Goal: Information Seeking & Learning: Check status

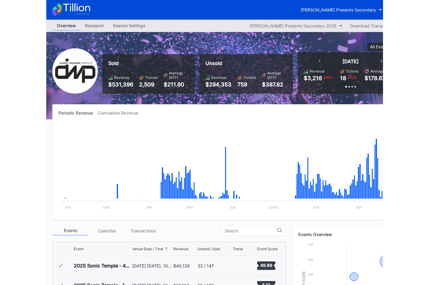
scroll to position [195, 0]
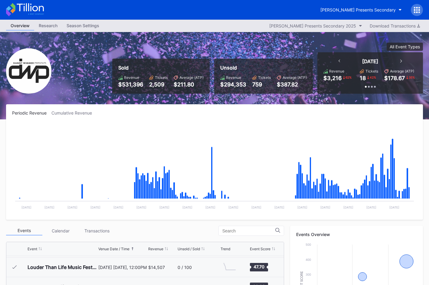
click at [30, 6] on icon at bounding box center [30, 7] width 27 height 8
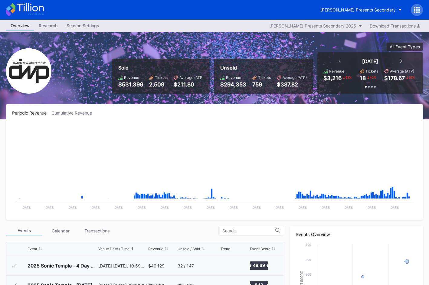
scroll to position [195, 0]
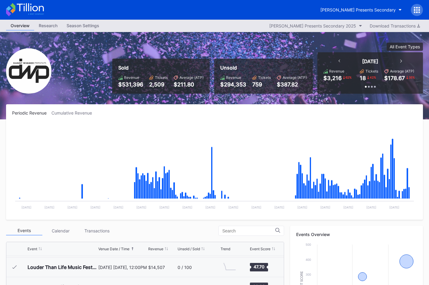
click at [29, 9] on icon at bounding box center [30, 7] width 27 height 8
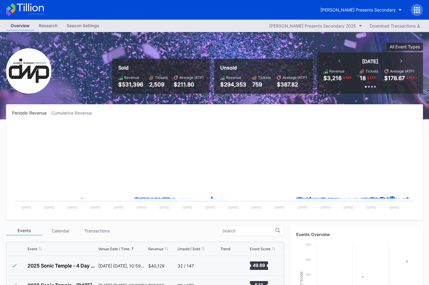
scroll to position [195, 0]
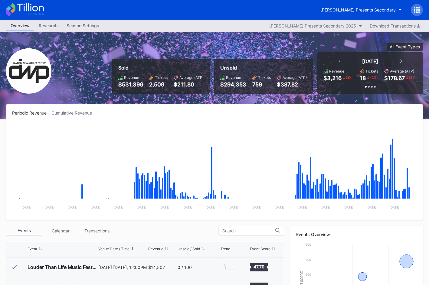
click at [45, 10] on div "[PERSON_NAME] Presents Secondary" at bounding box center [214, 10] width 429 height 20
click at [42, 11] on icon at bounding box center [25, 9] width 38 height 13
click at [32, 12] on icon at bounding box center [25, 9] width 38 height 13
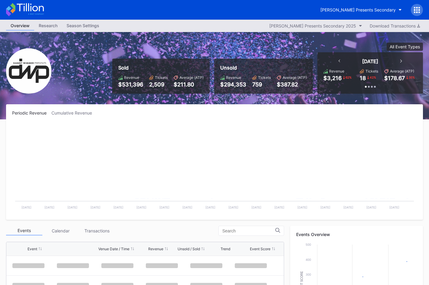
scroll to position [195, 0]
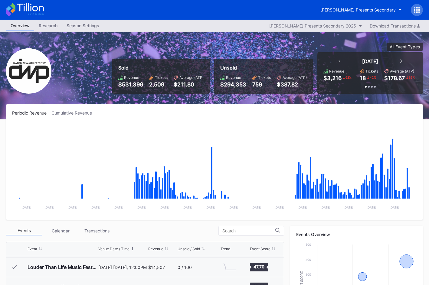
click at [33, 12] on icon at bounding box center [25, 9] width 38 height 13
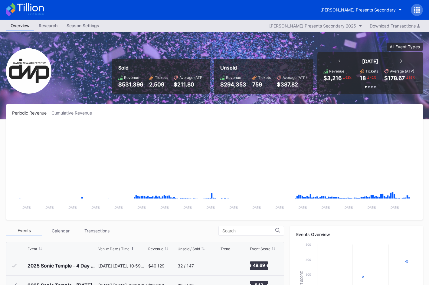
scroll to position [195, 0]
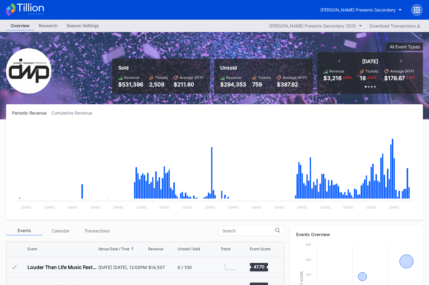
click at [34, 12] on icon at bounding box center [25, 9] width 38 height 13
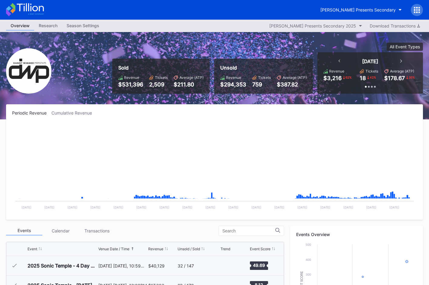
scroll to position [195, 0]
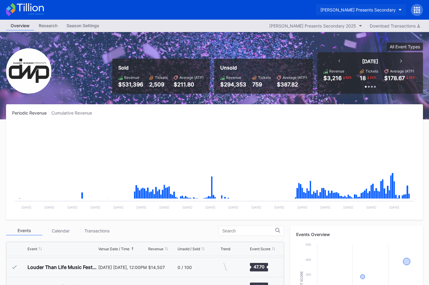
click at [337, 12] on div "[PERSON_NAME] Presents Secondary" at bounding box center [358, 9] width 75 height 5
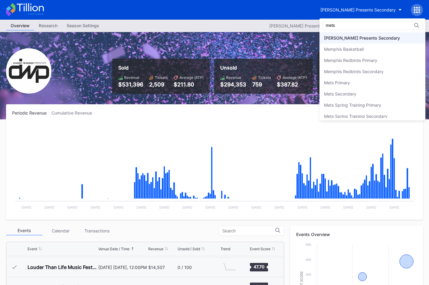
scroll to position [0, 0]
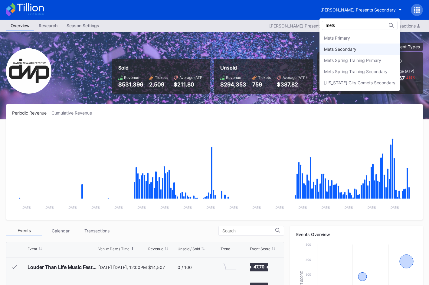
type input "mets"
click at [337, 44] on div "Mets Secondary" at bounding box center [360, 49] width 81 height 11
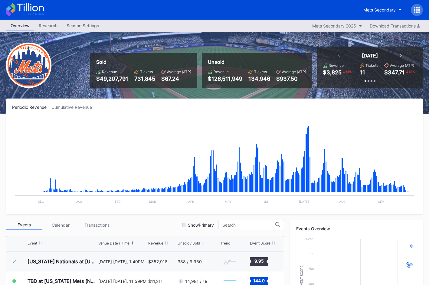
click at [30, 10] on icon at bounding box center [25, 9] width 38 height 13
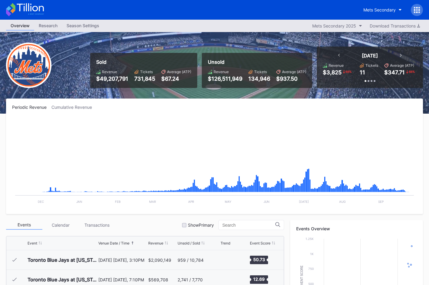
scroll to position [1553, 0]
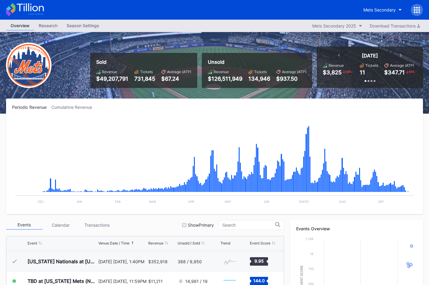
click at [44, 12] on icon at bounding box center [25, 9] width 38 height 13
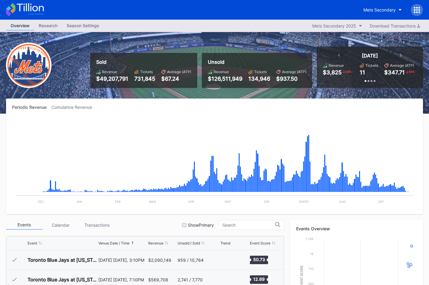
scroll to position [1553, 0]
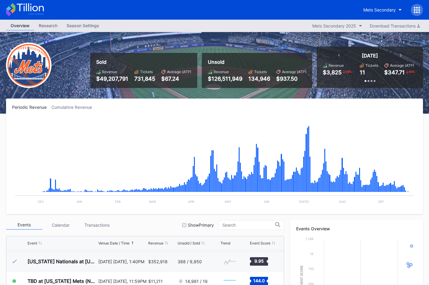
click at [36, 8] on icon at bounding box center [25, 9] width 38 height 13
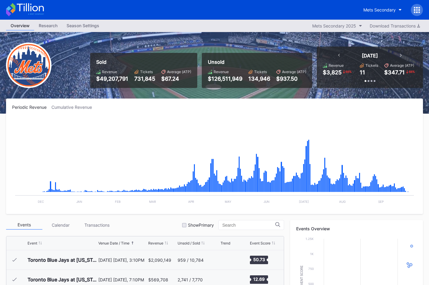
scroll to position [1553, 0]
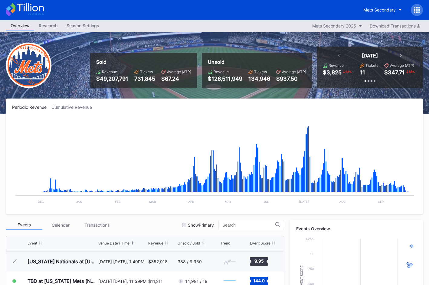
click at [39, 7] on icon at bounding box center [30, 7] width 27 height 8
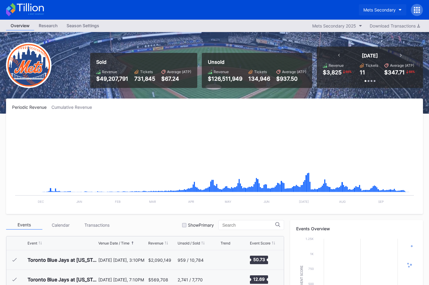
click at [337, 4] on div "Mets Secondary" at bounding box center [391, 10] width 64 height 12
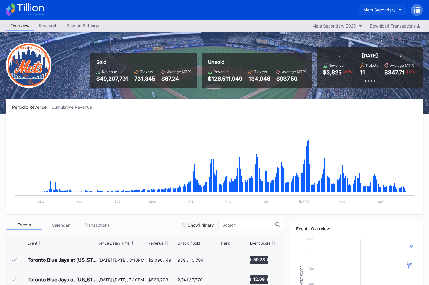
scroll to position [1553, 0]
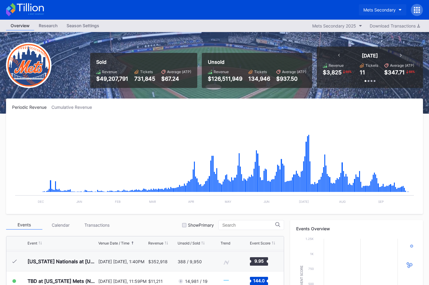
click at [337, 6] on button "Mets Secondary" at bounding box center [383, 9] width 48 height 11
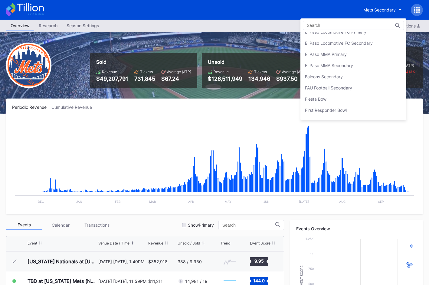
scroll to position [615, 0]
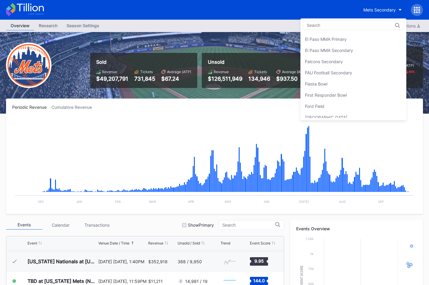
click at [337, 62] on div "Falcons Secondary" at bounding box center [354, 61] width 106 height 11
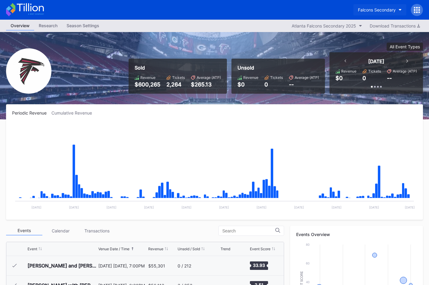
click at [337, 13] on button "Falcons Secondary" at bounding box center [380, 9] width 53 height 11
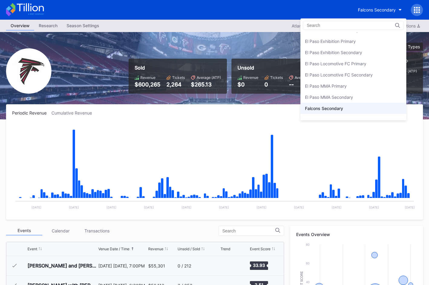
scroll to position [566, 0]
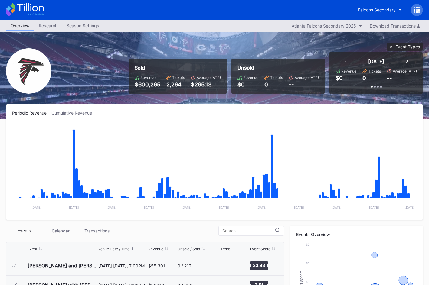
click at [337, 8] on div "Falcons Secondary" at bounding box center [214, 10] width 429 height 20
click at [337, 17] on div "Falcons Secondary" at bounding box center [214, 10] width 429 height 20
click at [31, 12] on icon at bounding box center [25, 9] width 38 height 13
click at [33, 11] on icon at bounding box center [25, 9] width 38 height 13
click at [337, 12] on button "Falcons Secondary" at bounding box center [380, 9] width 53 height 11
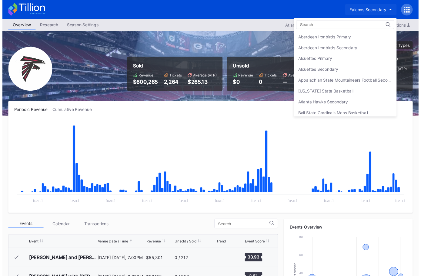
scroll to position [638, 0]
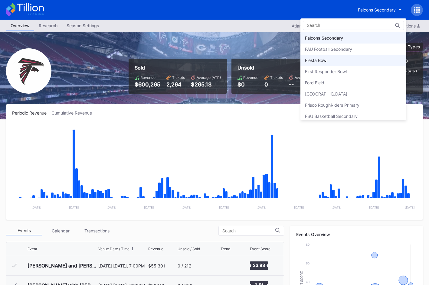
click at [337, 58] on div "Fiesta Bowl" at bounding box center [354, 60] width 106 height 11
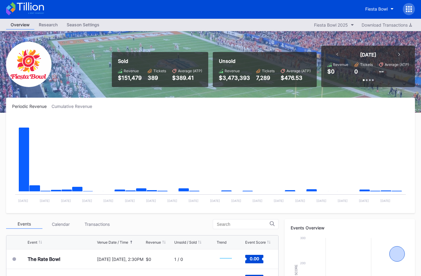
scroll to position [2, 0]
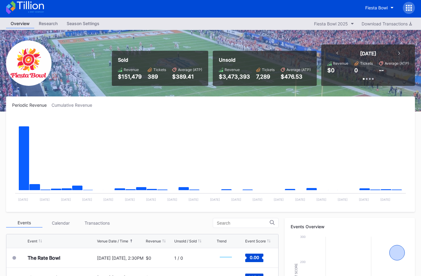
click at [36, 9] on icon at bounding box center [25, 7] width 38 height 13
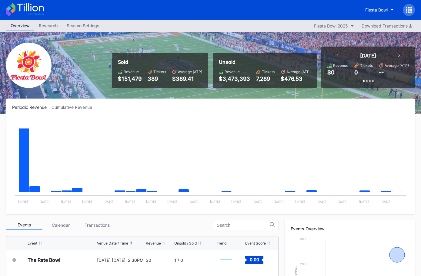
click at [29, 8] on icon at bounding box center [25, 9] width 38 height 13
click at [40, 8] on icon at bounding box center [25, 9] width 38 height 13
click at [34, 9] on icon at bounding box center [25, 9] width 38 height 13
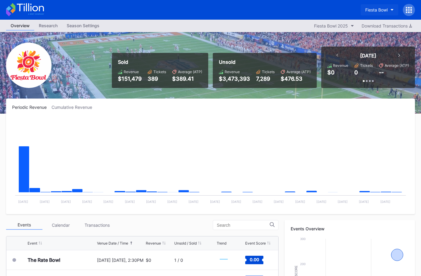
click at [337, 9] on button "Fiesta Bowl" at bounding box center [379, 9] width 38 height 11
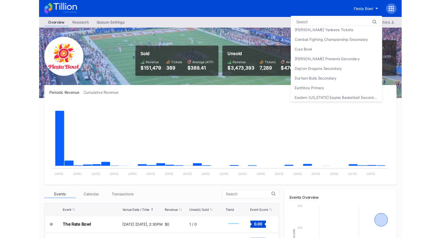
scroll to position [405, 0]
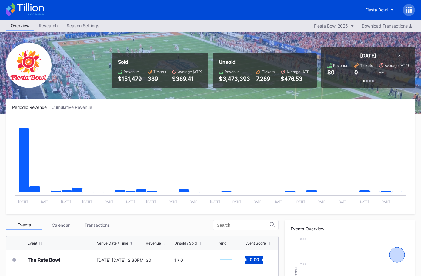
click at [18, 8] on icon at bounding box center [25, 9] width 38 height 13
click at [35, 12] on icon at bounding box center [25, 9] width 38 height 13
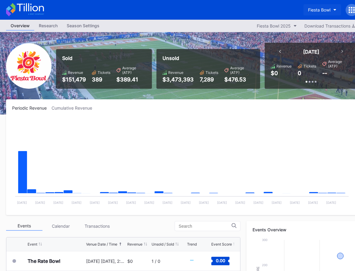
click at [321, 12] on div "Fiesta Bowl" at bounding box center [319, 9] width 22 height 5
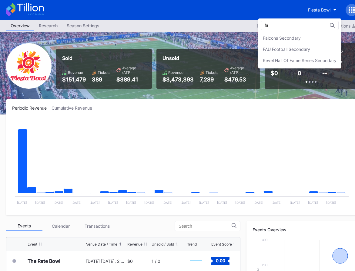
type input "fa"
click at [305, 32] on div "Falcons Secondary" at bounding box center [299, 37] width 83 height 11
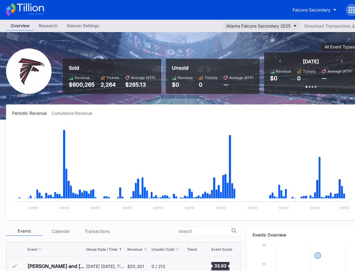
click at [281, 24] on div "Atlanta Falcons Secondary 2025" at bounding box center [258, 25] width 64 height 5
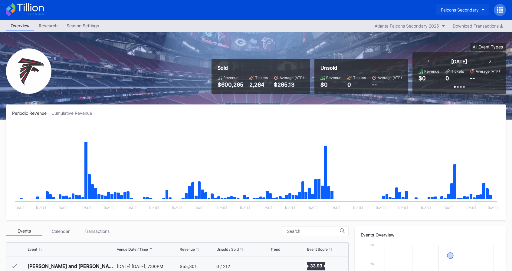
click at [354, 12] on button "Falcons Secondary" at bounding box center [463, 9] width 53 height 11
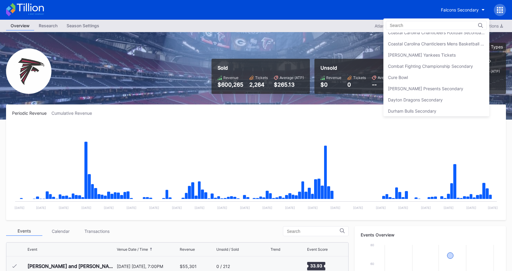
scroll to position [384, 0]
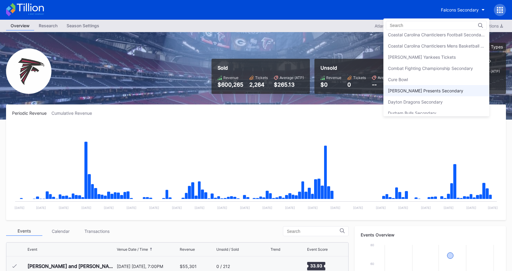
click at [354, 90] on div "[PERSON_NAME] Presents Secondary" at bounding box center [425, 90] width 75 height 5
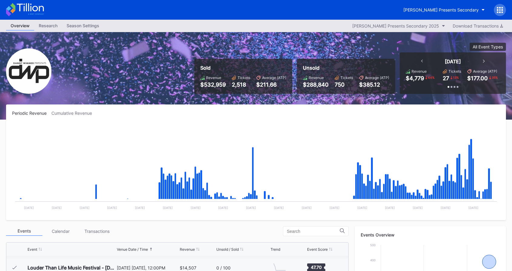
click at [35, 9] on icon at bounding box center [25, 9] width 38 height 13
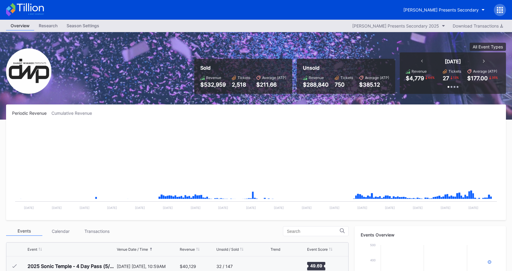
scroll to position [195, 0]
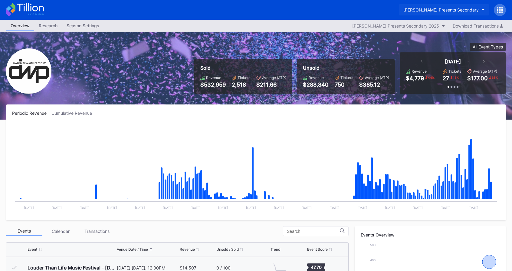
click at [354, 9] on div "[PERSON_NAME] Presents Secondary" at bounding box center [441, 9] width 75 height 5
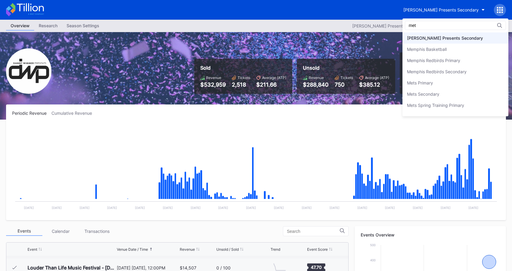
scroll to position [0, 0]
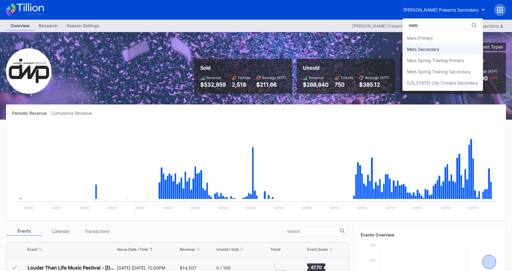
type input "mets"
click at [354, 51] on div "Mets Secondary" at bounding box center [423, 49] width 32 height 5
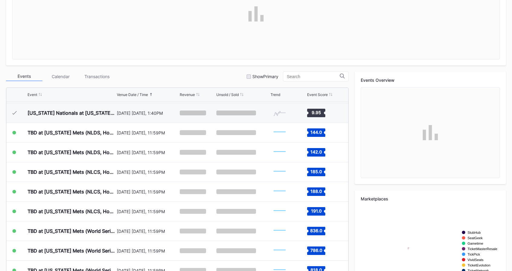
scroll to position [150, 0]
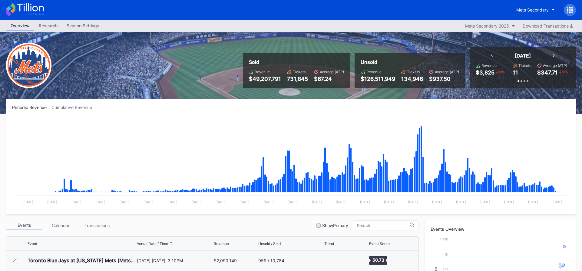
scroll to position [1553, 0]
click at [536, 9] on div "Mets Secondary" at bounding box center [532, 9] width 32 height 5
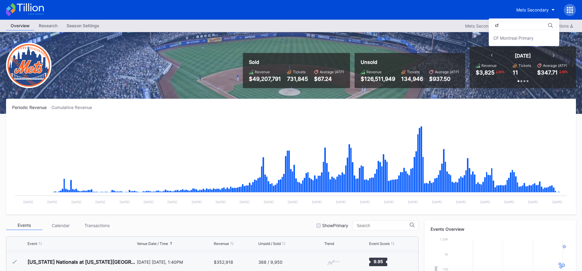
scroll to position [0, 0]
type input "cf"
click at [529, 34] on div "CF Montreal Primary" at bounding box center [524, 37] width 71 height 11
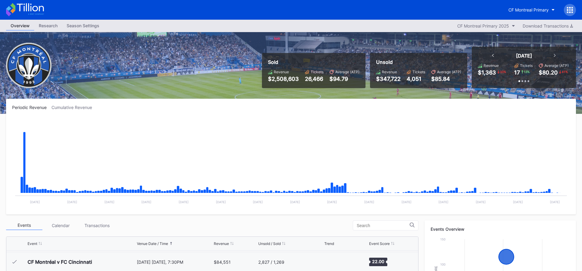
click at [35, 14] on icon at bounding box center [25, 9] width 38 height 13
click at [515, 9] on div "CF Montreal Primary" at bounding box center [528, 9] width 40 height 5
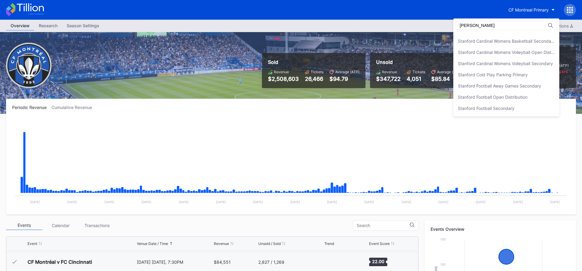
scroll to position [64, 0]
type input "[PERSON_NAME]"
click at [518, 91] on div "Stanford Football Away Games Secondary" at bounding box center [506, 85] width 106 height 11
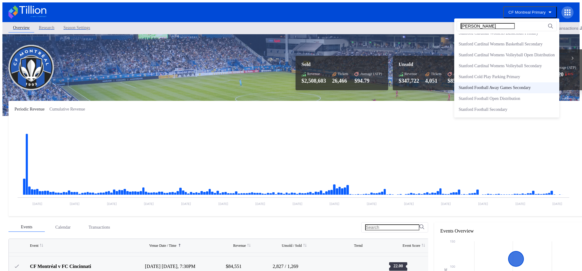
click at [518, 91] on html "CF Montreal Primary Overview Research Season Settings CF Montreal Primary 2025 …" at bounding box center [291, 231] width 582 height 463
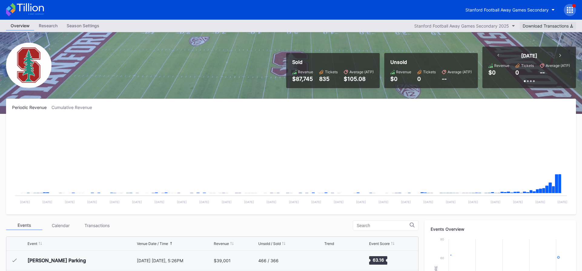
click at [525, 4] on div "Stanford Football Away Games Secondary" at bounding box center [518, 10] width 115 height 12
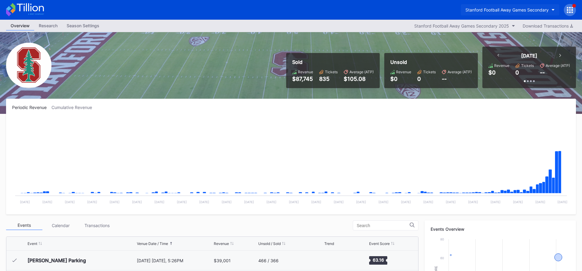
click at [523, 10] on div "Stanford Football Away Games Secondary" at bounding box center [506, 9] width 83 height 5
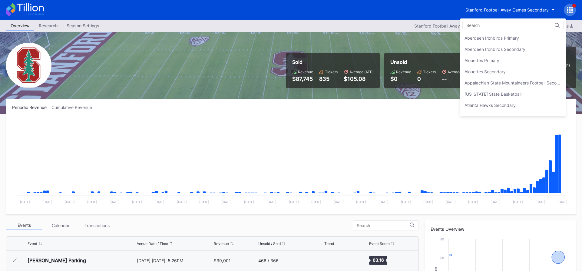
scroll to position [1882, 0]
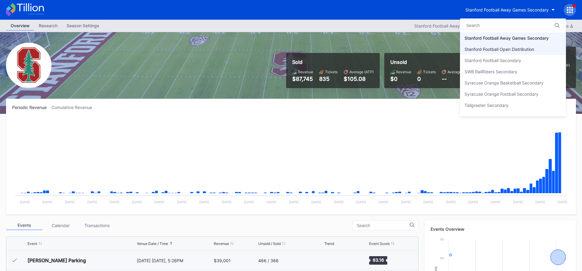
click at [521, 49] on div "Stanford Football Open Distribution" at bounding box center [499, 49] width 70 height 5
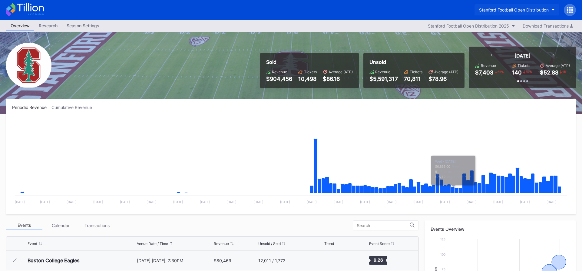
click at [514, 13] on button "Stanford Football Open Distribution" at bounding box center [516, 9] width 85 height 11
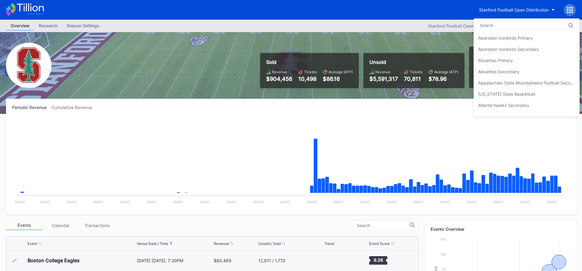
scroll to position [1893, 0]
type input "f"
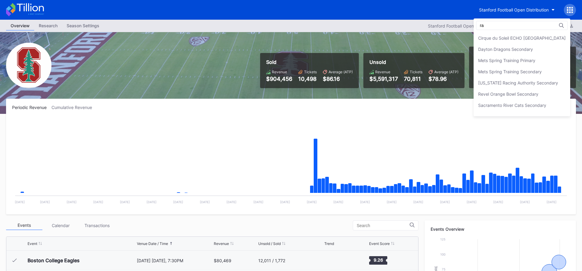
type input "r"
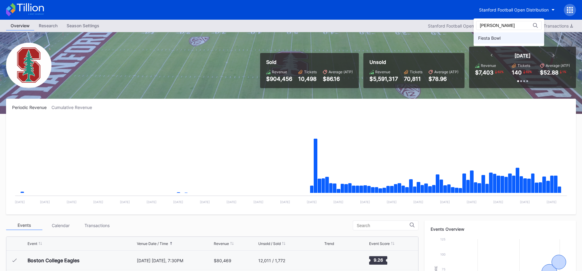
type input "[PERSON_NAME]"
click at [503, 39] on div "Fiesta Bowl" at bounding box center [508, 37] width 71 height 11
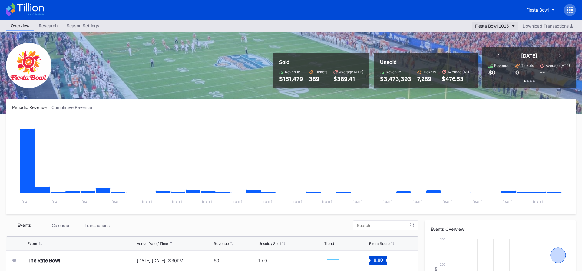
click at [487, 25] on div "Fiesta Bowl 2025" at bounding box center [492, 25] width 34 height 5
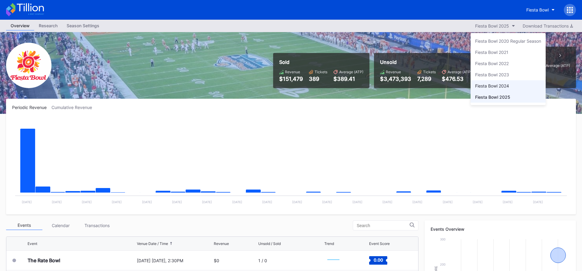
click at [506, 89] on div "Fiesta Bowl 2024" at bounding box center [507, 85] width 75 height 11
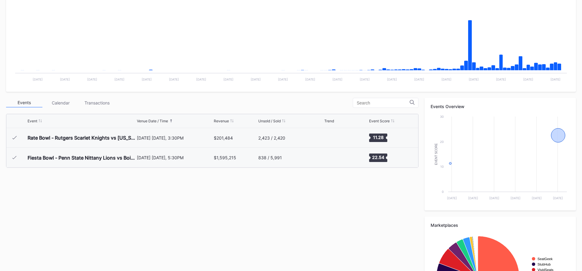
scroll to position [153, 0]
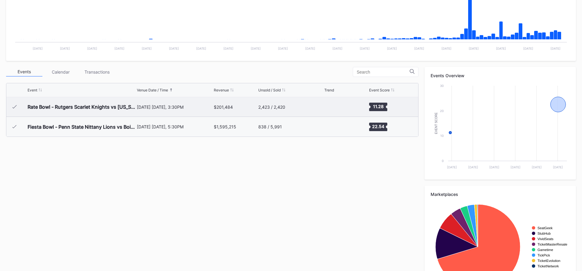
click at [302, 109] on div "2,423 / 2,420" at bounding box center [290, 106] width 64 height 19
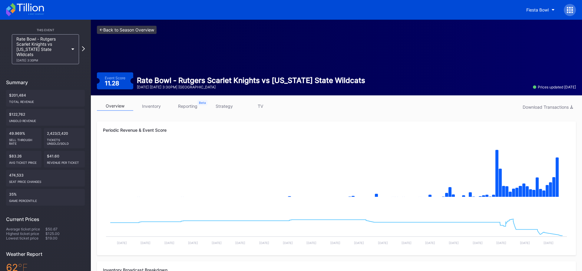
click at [144, 26] on link "<- Back to Season Overview" at bounding box center [127, 30] width 60 height 8
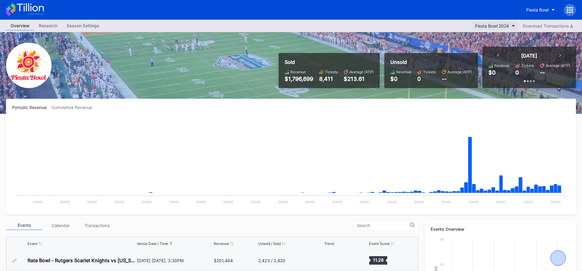
click at [488, 24] on div "Fiesta Bowl 2024" at bounding box center [492, 25] width 34 height 5
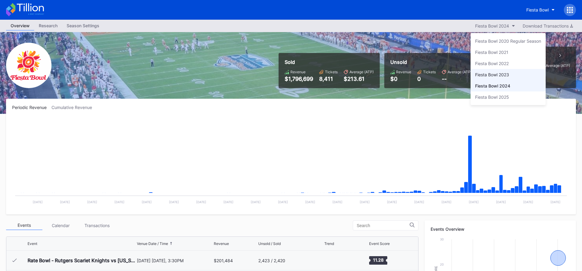
click at [504, 76] on div "Fiesta Bowl 2023" at bounding box center [492, 74] width 34 height 5
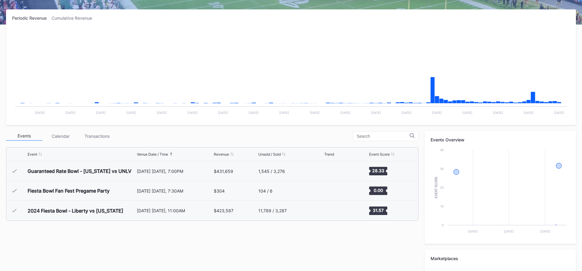
scroll to position [99, 0]
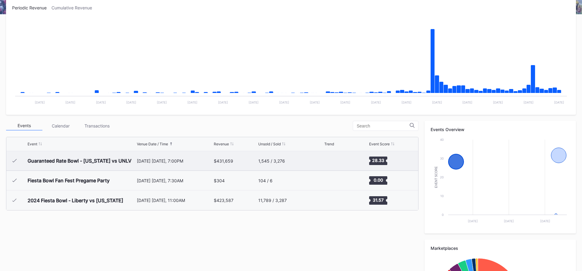
click at [237, 154] on div "$431,659" at bounding box center [235, 160] width 43 height 19
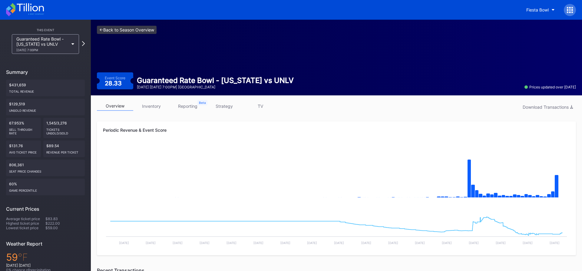
click at [153, 30] on link "<- Back to Season Overview" at bounding box center [127, 30] width 60 height 8
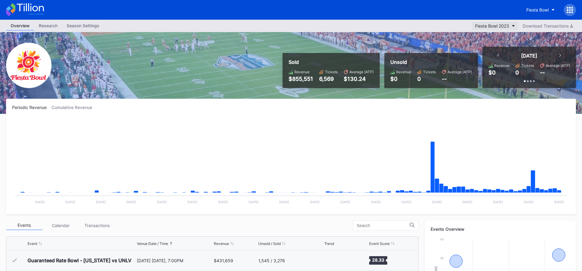
click at [503, 24] on div "Fiesta Bowl 2023" at bounding box center [492, 25] width 34 height 5
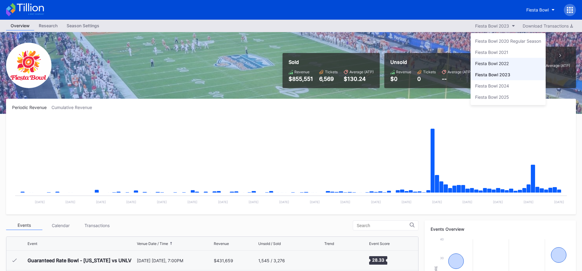
click at [503, 61] on div "Fiesta Bowl 2022" at bounding box center [492, 63] width 34 height 5
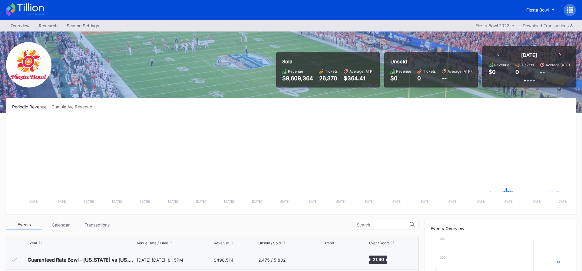
scroll to position [164, 0]
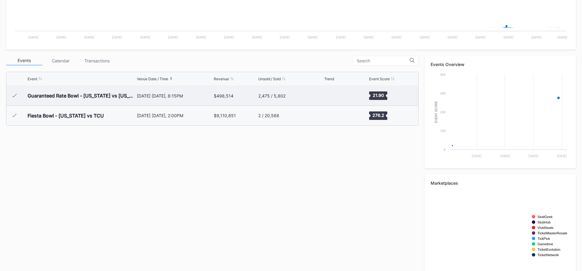
click at [303, 100] on div "2,475 / 5,802" at bounding box center [290, 95] width 64 height 19
